Goal: Transaction & Acquisition: Purchase product/service

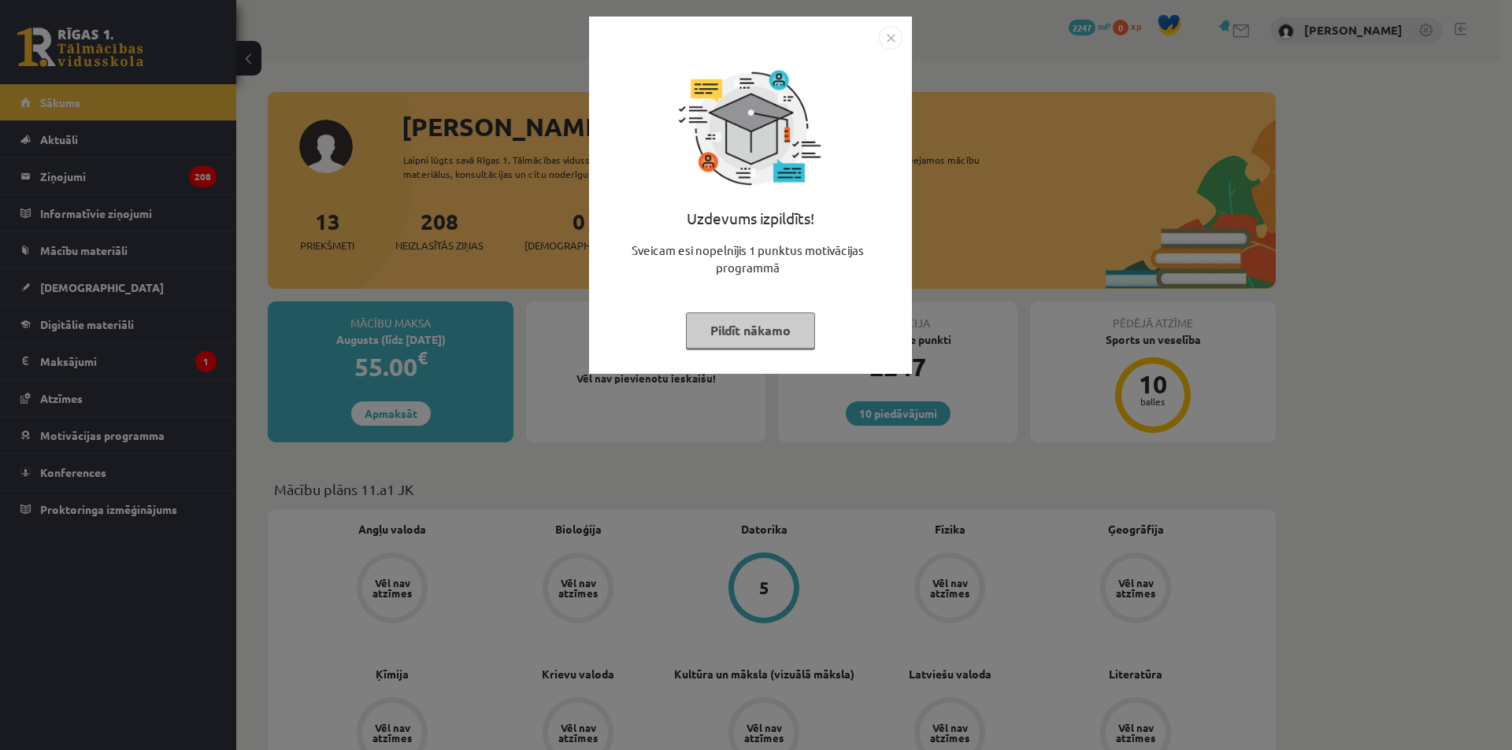
click at [887, 39] on img "Close" at bounding box center [891, 38] width 24 height 24
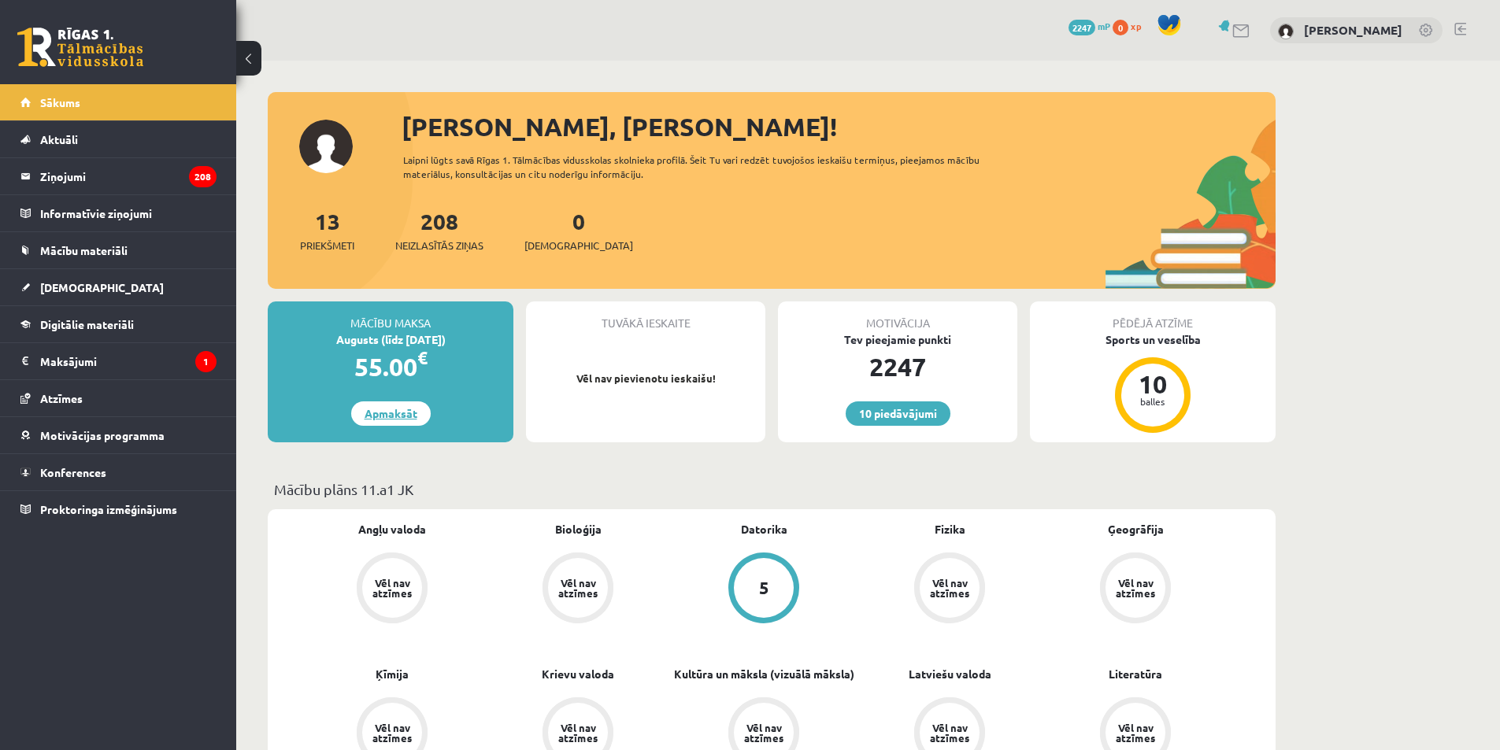
click at [397, 411] on link "Apmaksāt" at bounding box center [391, 413] width 80 height 24
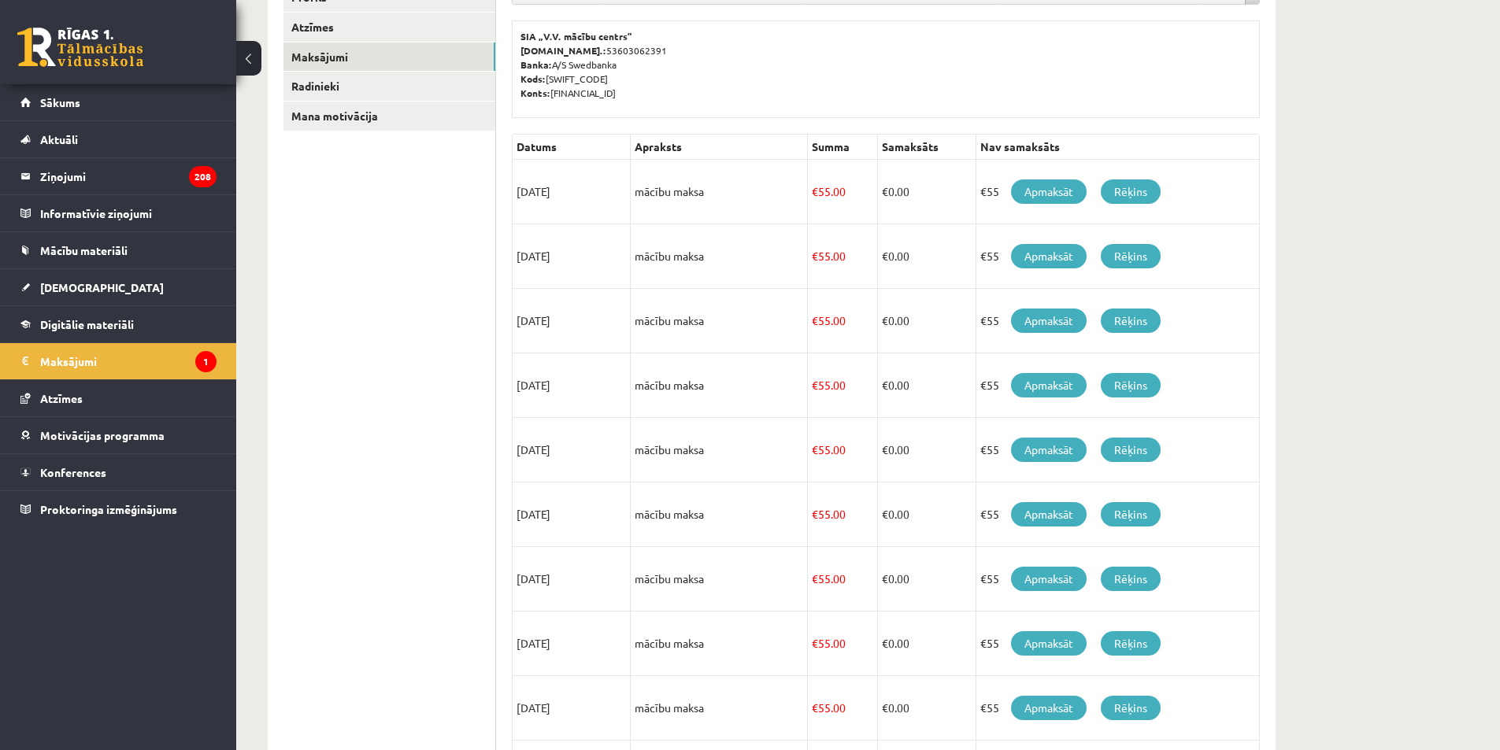
scroll to position [169, 0]
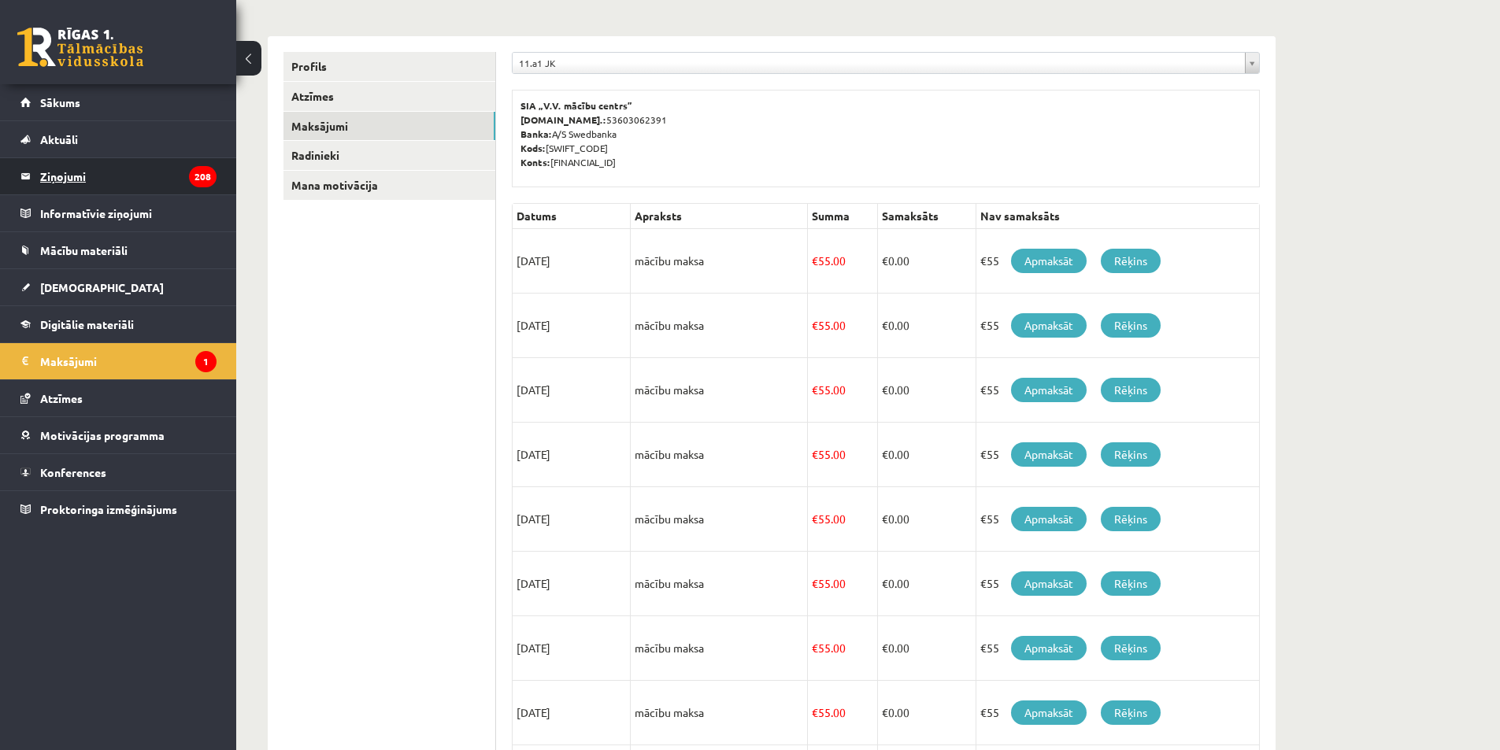
click at [118, 182] on legend "Ziņojumi 208" at bounding box center [128, 176] width 176 height 36
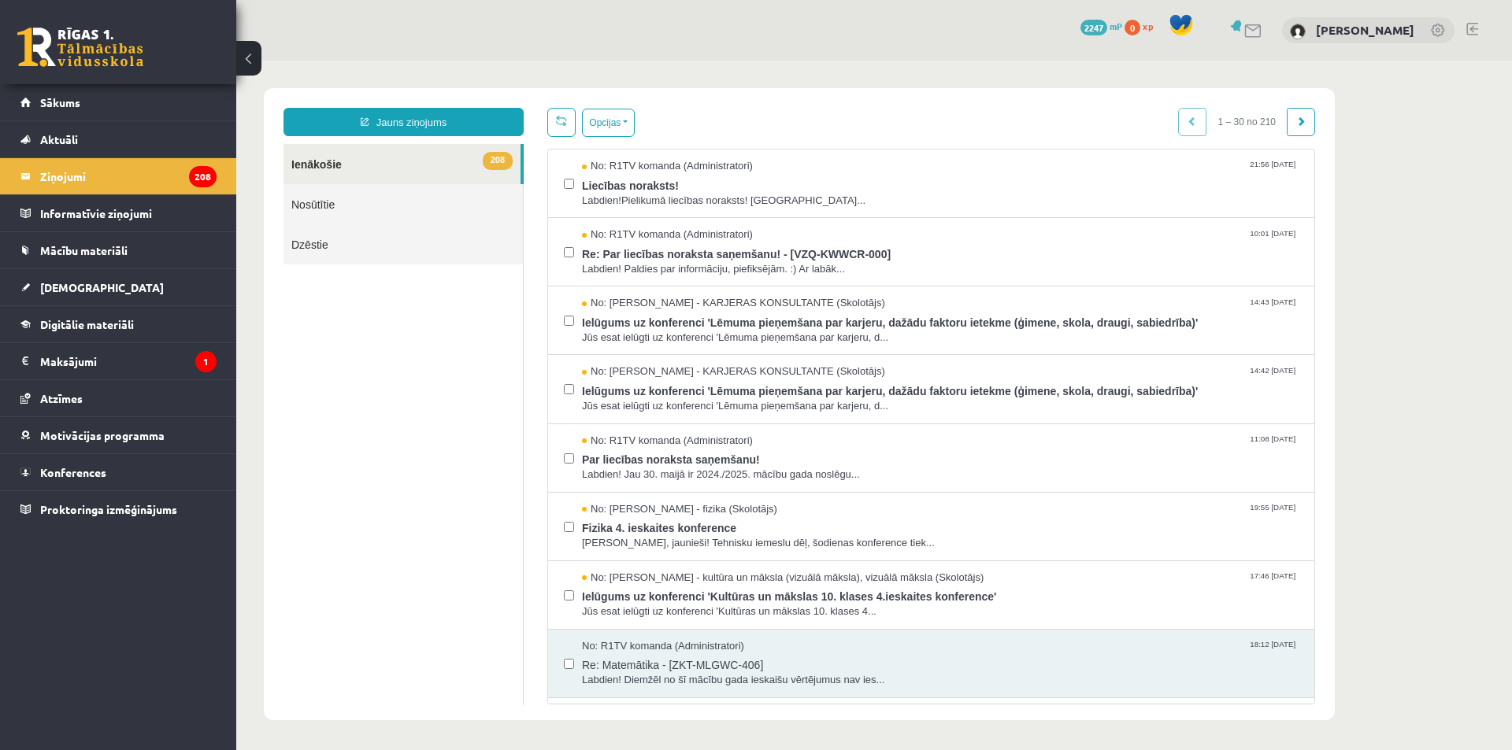
click at [403, 197] on link "Nosūtītie" at bounding box center [402, 204] width 239 height 40
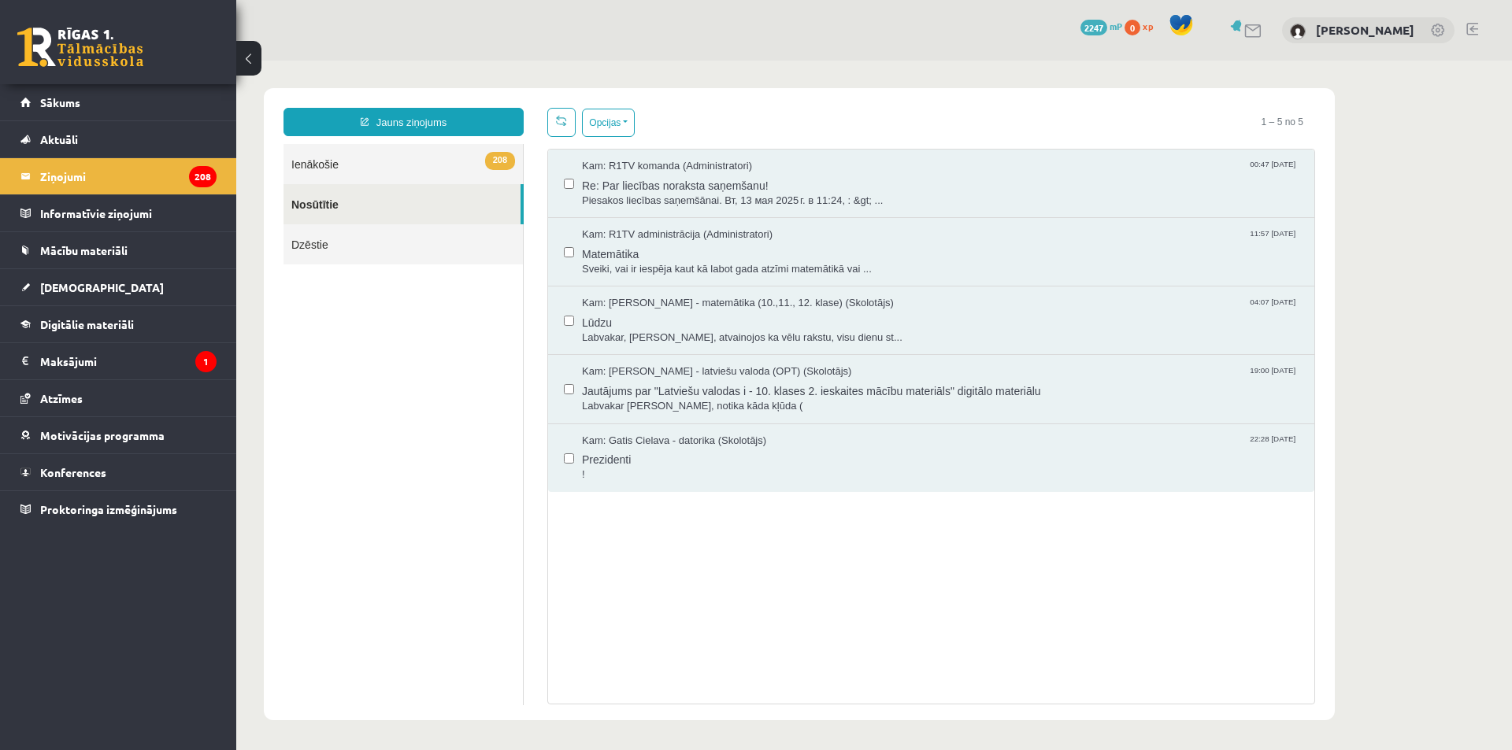
click at [396, 190] on link "Nosūtītie" at bounding box center [401, 204] width 237 height 40
click at [77, 358] on legend "Maksājumi 1" at bounding box center [128, 361] width 176 height 36
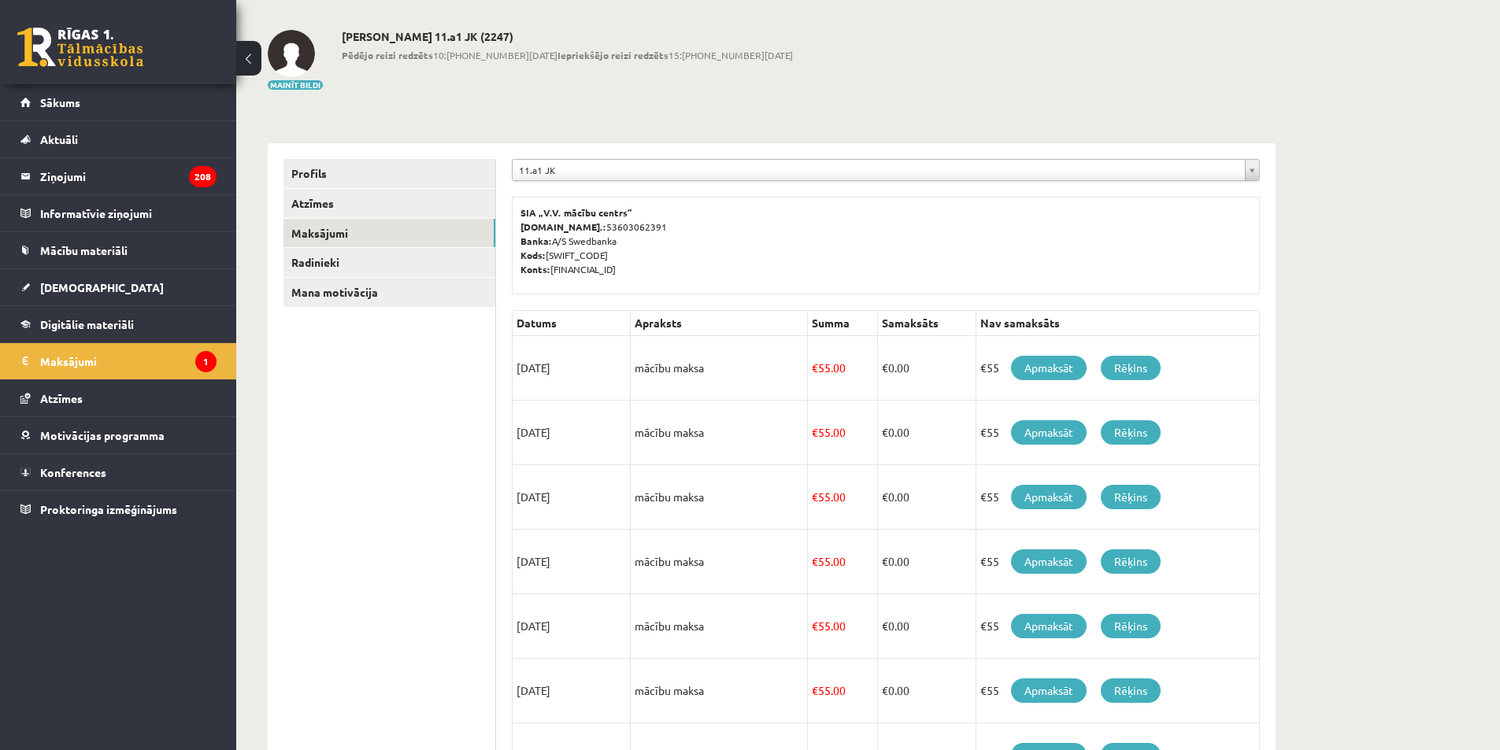
scroll to position [79, 0]
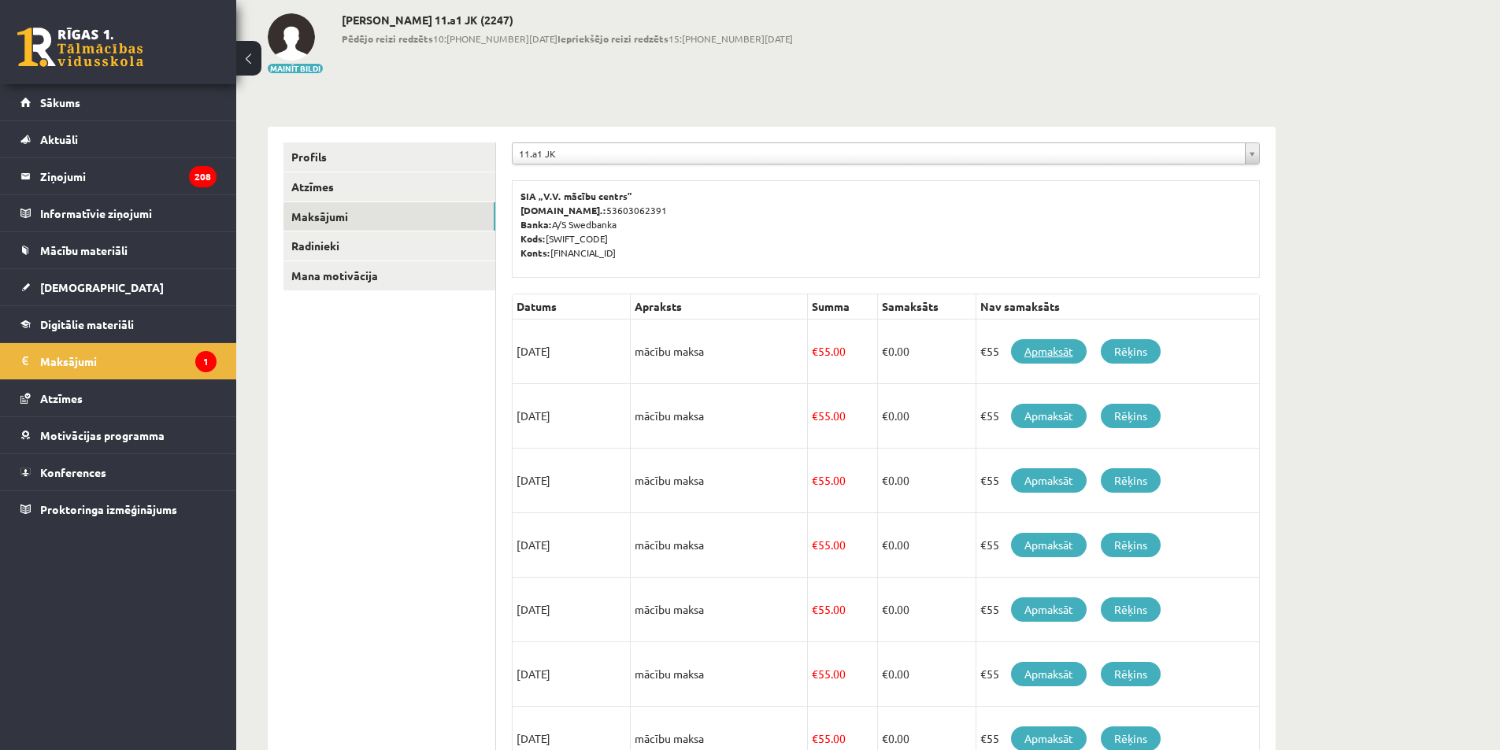
click at [1041, 354] on link "Apmaksāt" at bounding box center [1049, 351] width 76 height 24
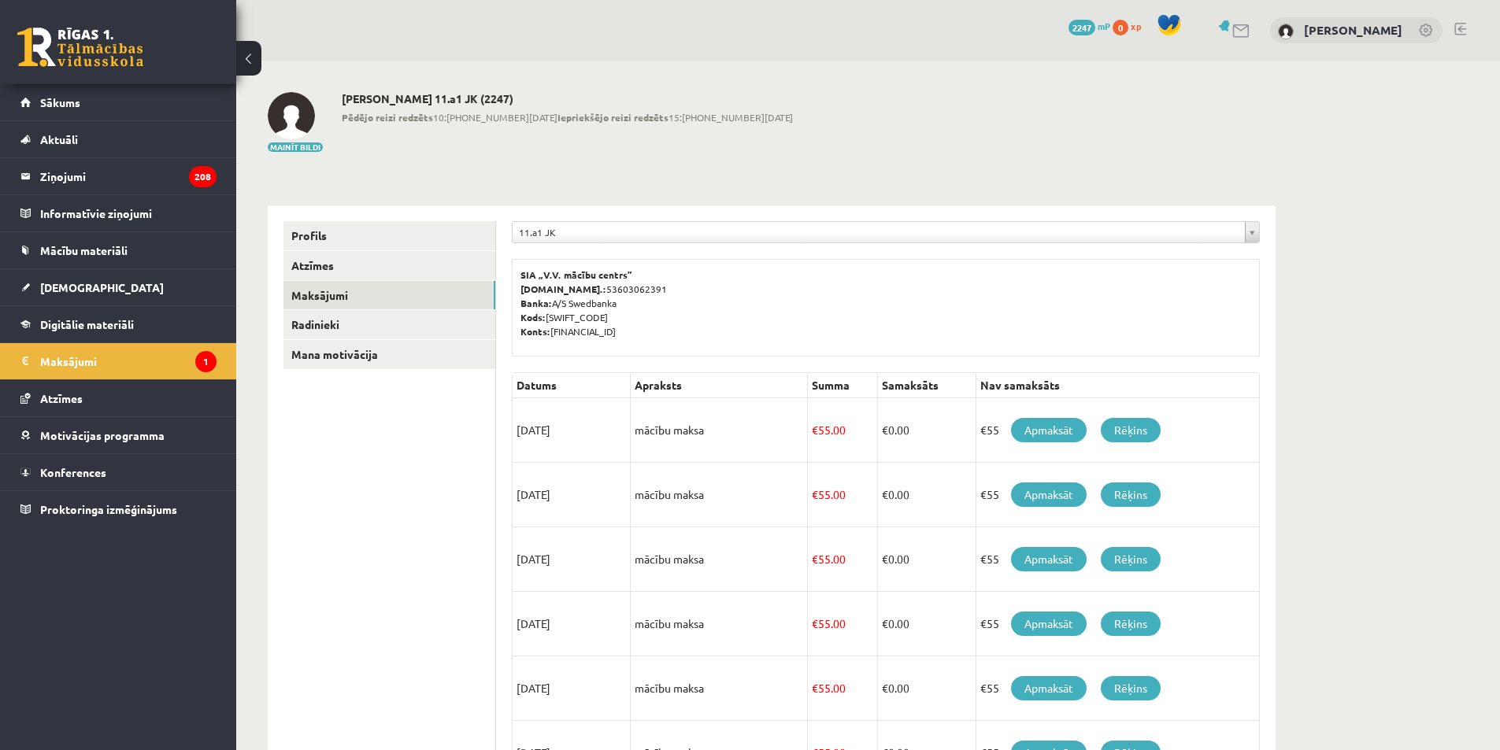
scroll to position [79, 0]
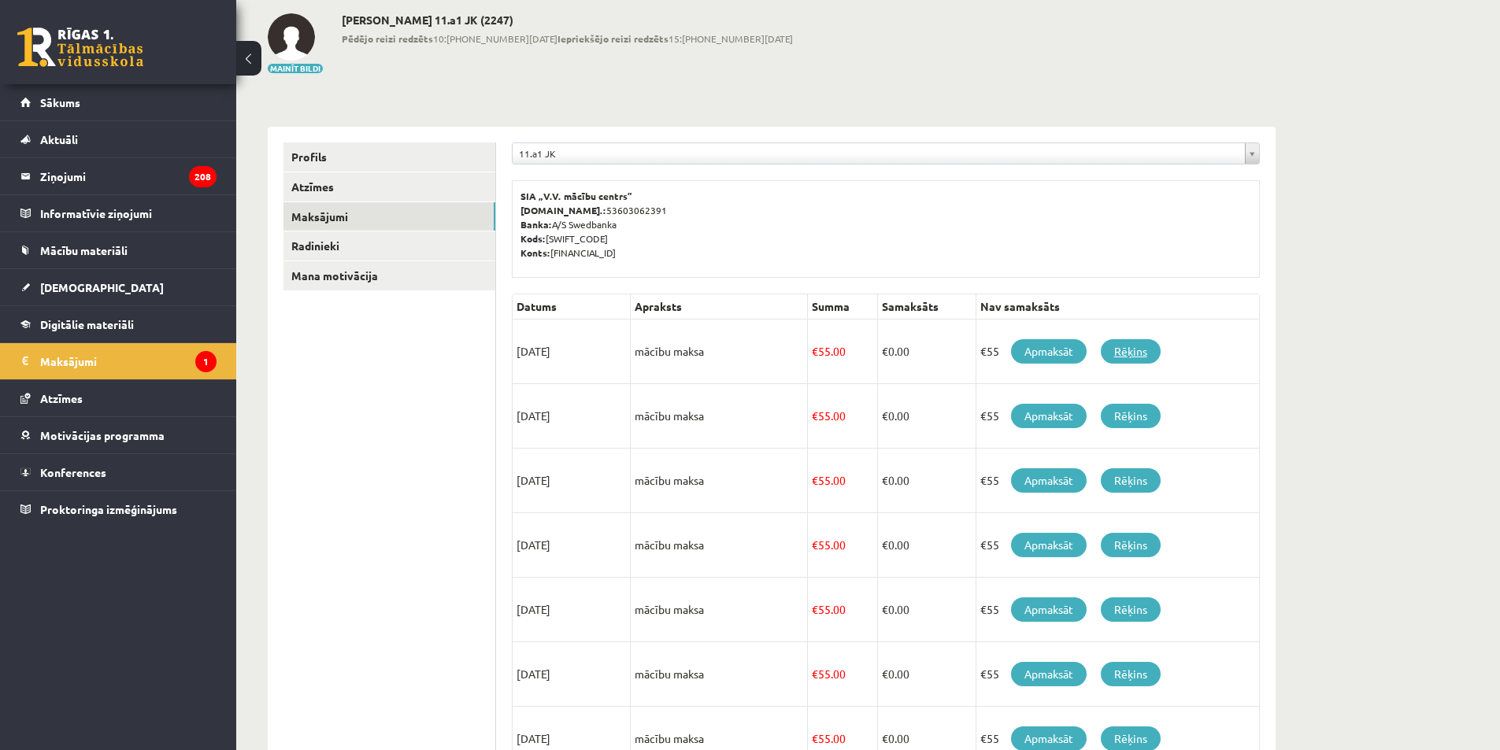
click at [1121, 350] on link "Rēķins" at bounding box center [1131, 351] width 60 height 24
